Goal: Information Seeking & Learning: Learn about a topic

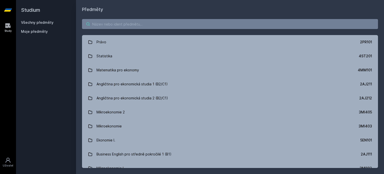
click at [127, 27] on input "search" at bounding box center [230, 24] width 296 height 10
type input "U"
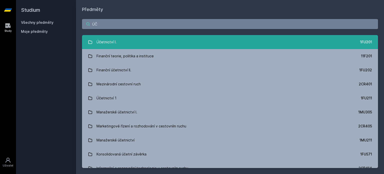
type input "ÚČ"
click at [120, 43] on link "Účetnictví I. 1FU201" at bounding box center [230, 42] width 296 height 14
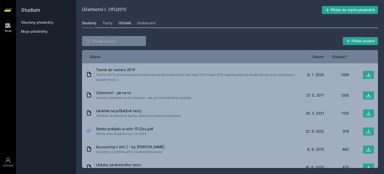
click at [124, 25] on div "Učitelé" at bounding box center [125, 23] width 13 height 5
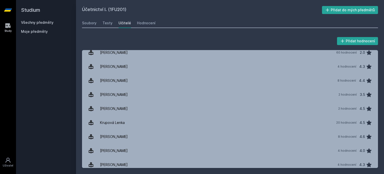
scroll to position [237, 0]
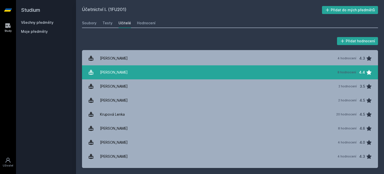
click at [131, 71] on link "[PERSON_NAME] 8 hodnocení 4.4" at bounding box center [230, 72] width 296 height 14
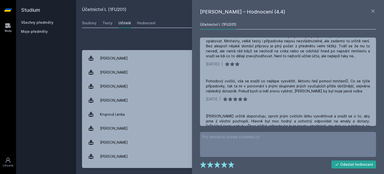
scroll to position [117, 0]
